Goal: Obtain resource: Download file/media

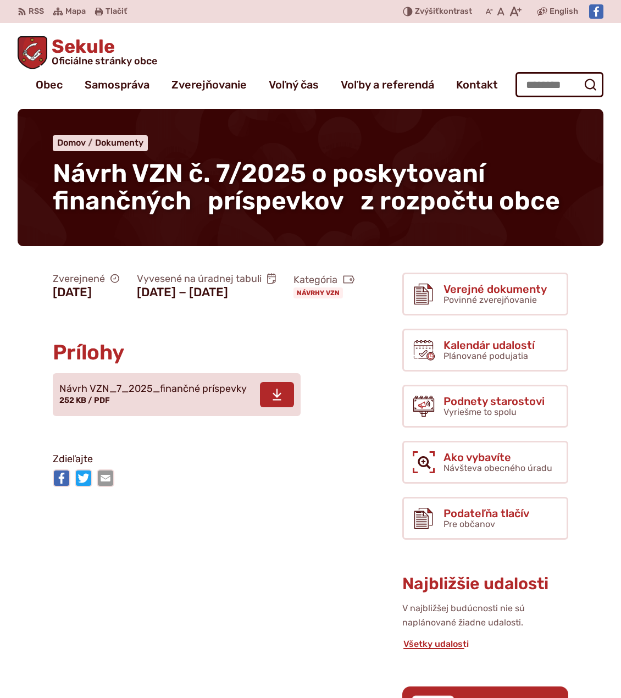
click at [95, 395] on span "Návrh VZN_7_2025_finančné príspevky" at bounding box center [152, 389] width 187 height 11
